Goal: Transaction & Acquisition: Purchase product/service

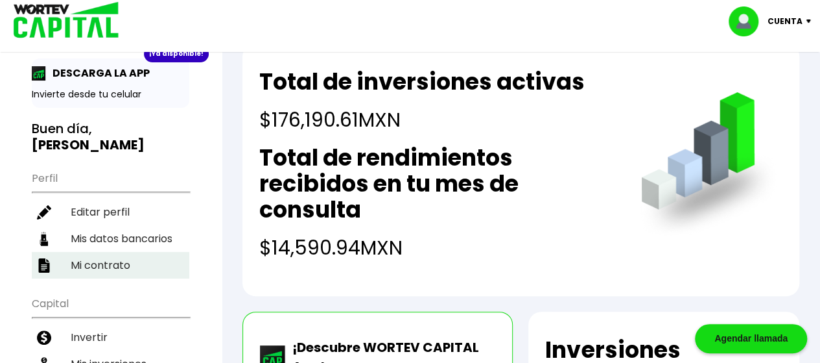
scroll to position [97, 0]
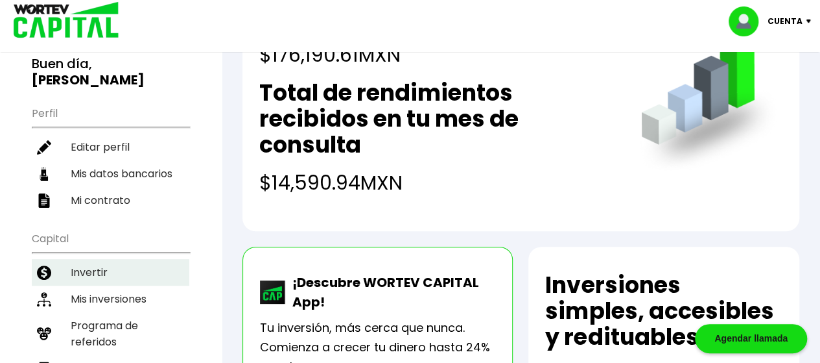
click at [90, 259] on li "Invertir" at bounding box center [111, 272] width 158 height 27
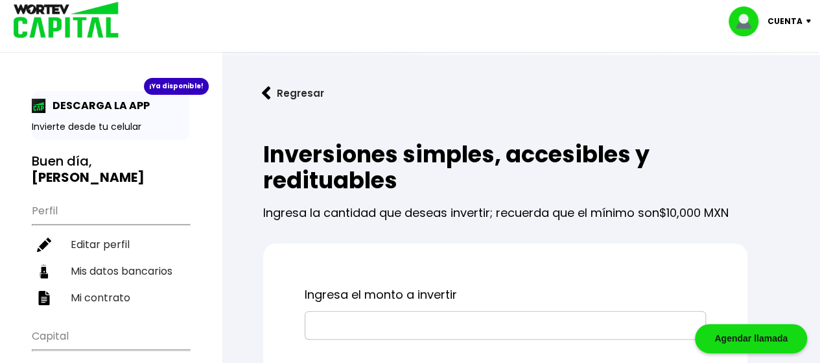
click at [358, 321] on input "text" at bounding box center [506, 324] width 390 height 27
click at [352, 321] on input "text" at bounding box center [506, 324] width 390 height 27
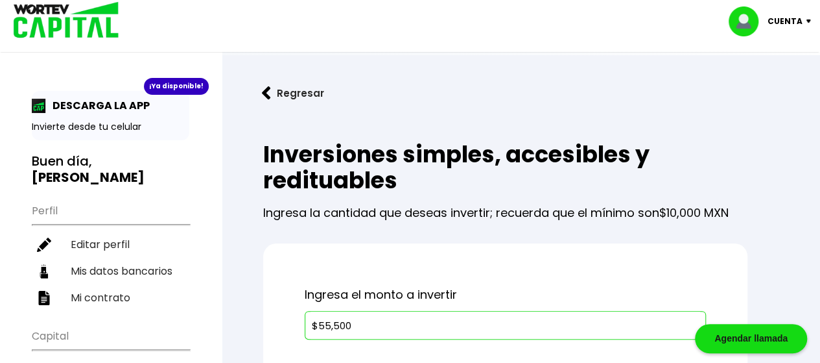
type input "$55,500"
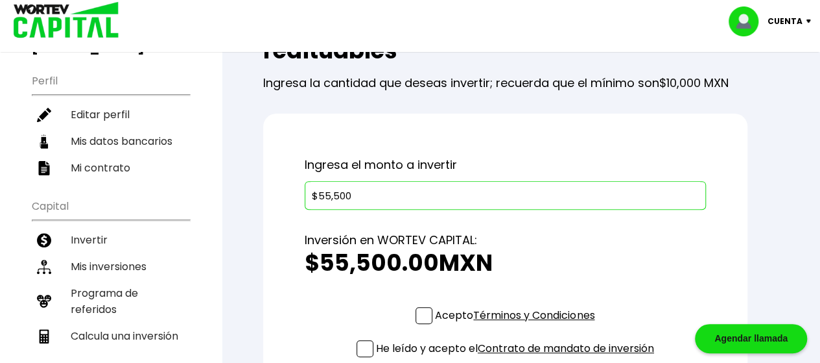
scroll to position [259, 0]
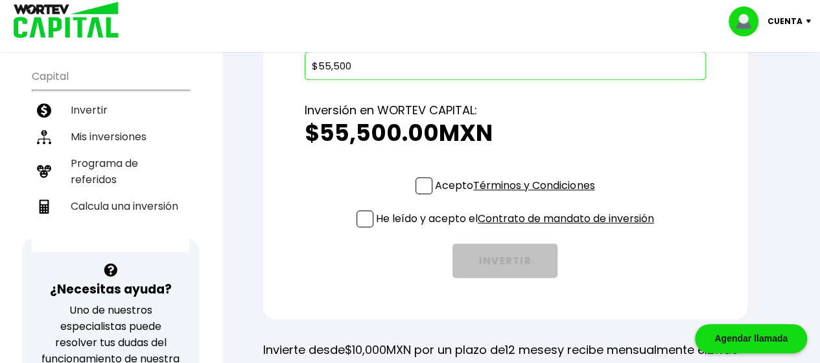
click at [418, 186] on span at bounding box center [424, 185] width 17 height 17
click at [518, 195] on input "Acepto Términos y Condiciones" at bounding box center [518, 195] width 0 height 0
click at [365, 217] on span at bounding box center [365, 218] width 17 height 17
click at [518, 228] on input "He leído y acepto el Contrato de mandato de inversión" at bounding box center [518, 228] width 0 height 0
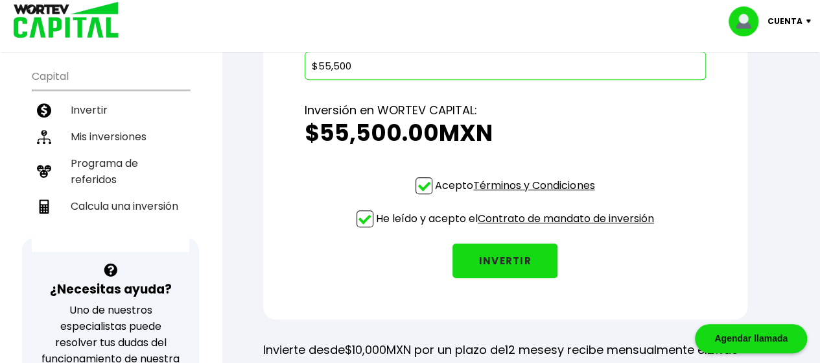
scroll to position [195, 0]
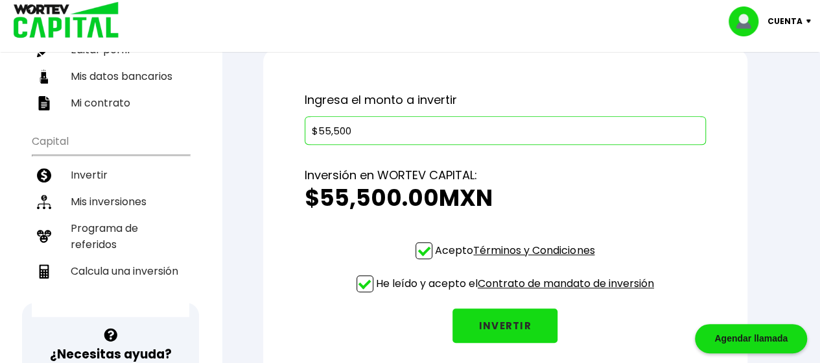
click at [506, 322] on button "INVERTIR" at bounding box center [505, 325] width 105 height 34
